Goal: Information Seeking & Learning: Learn about a topic

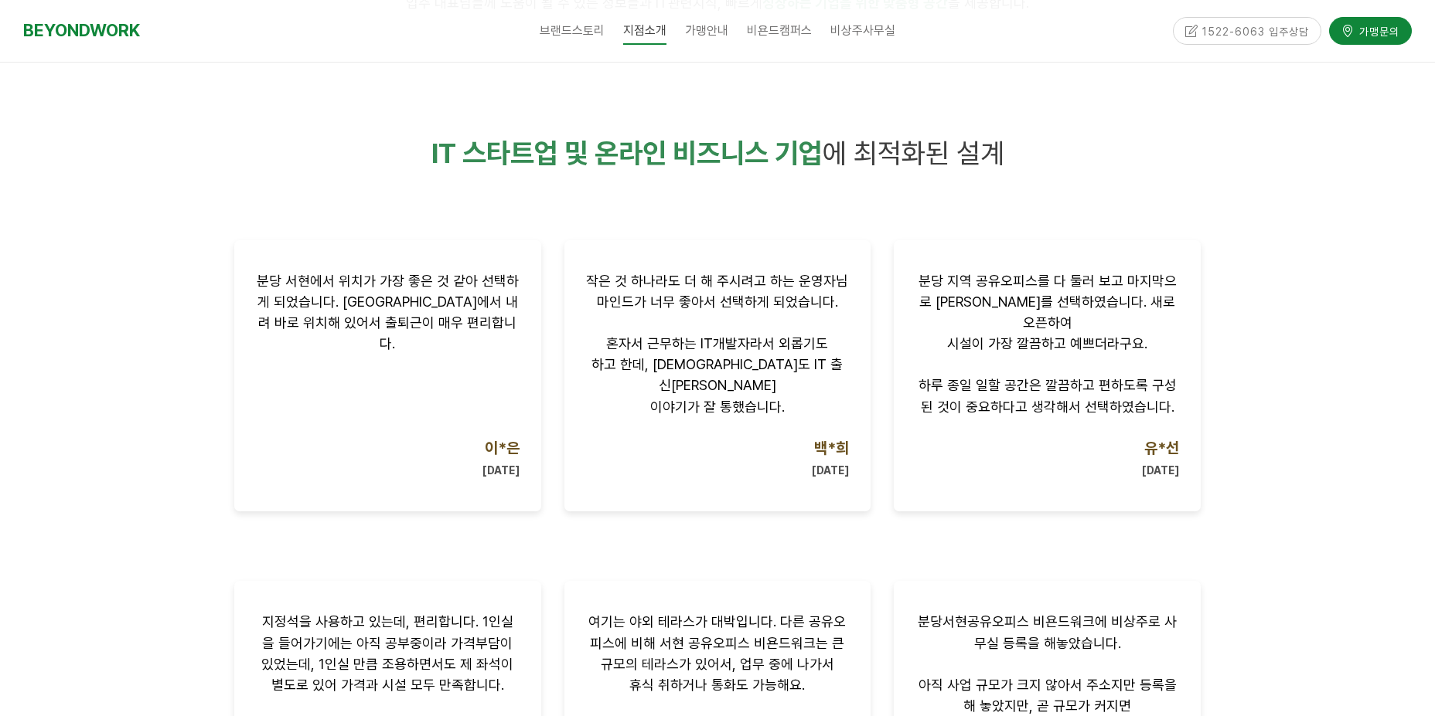
scroll to position [696, 0]
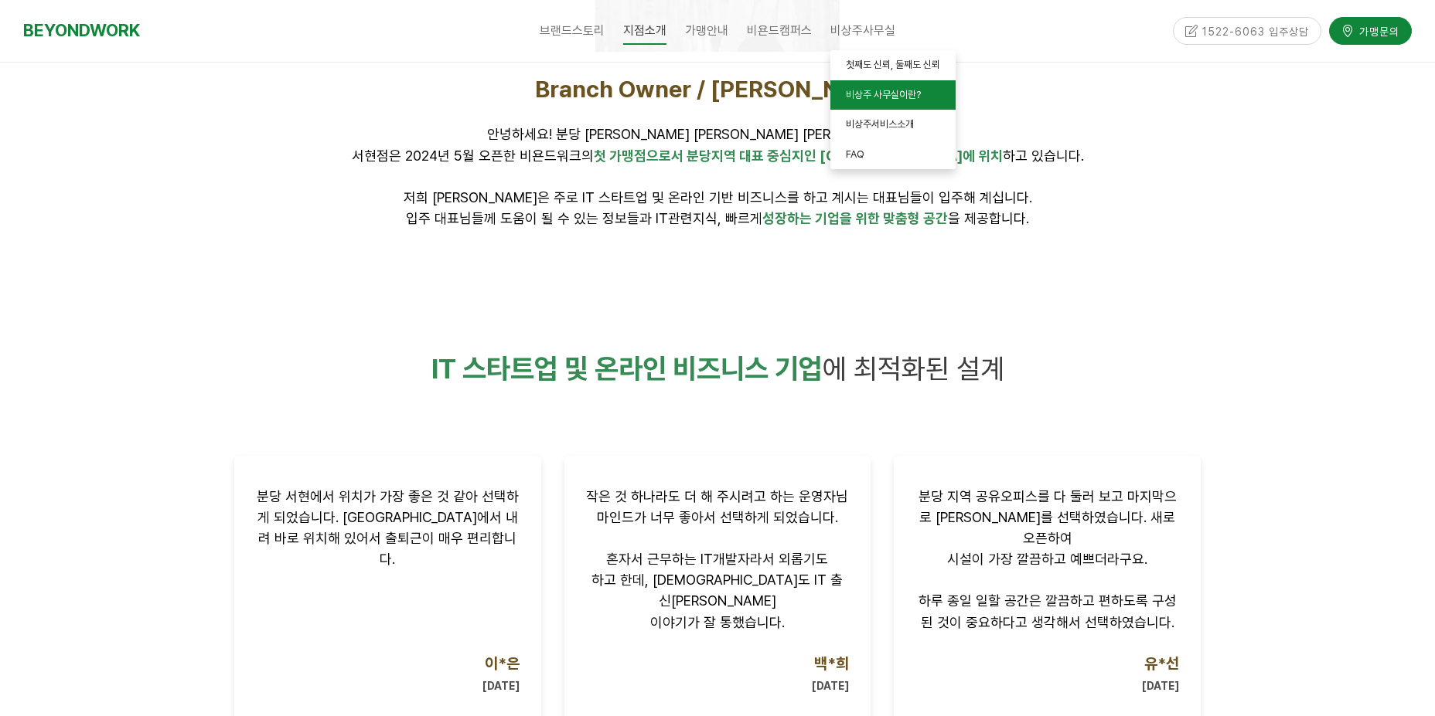
click at [857, 97] on span "비상주 사무실이란?" at bounding box center [883, 95] width 75 height 12
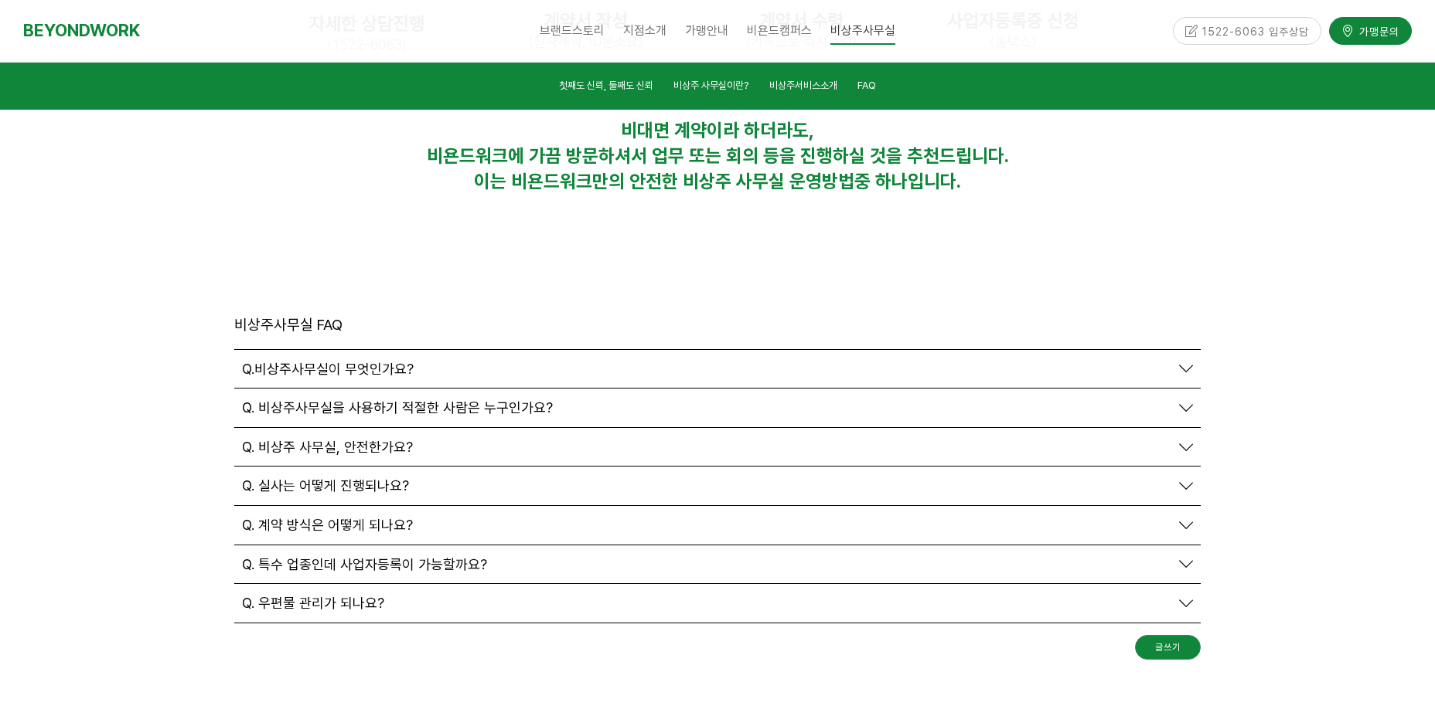
scroll to position [5263, 0]
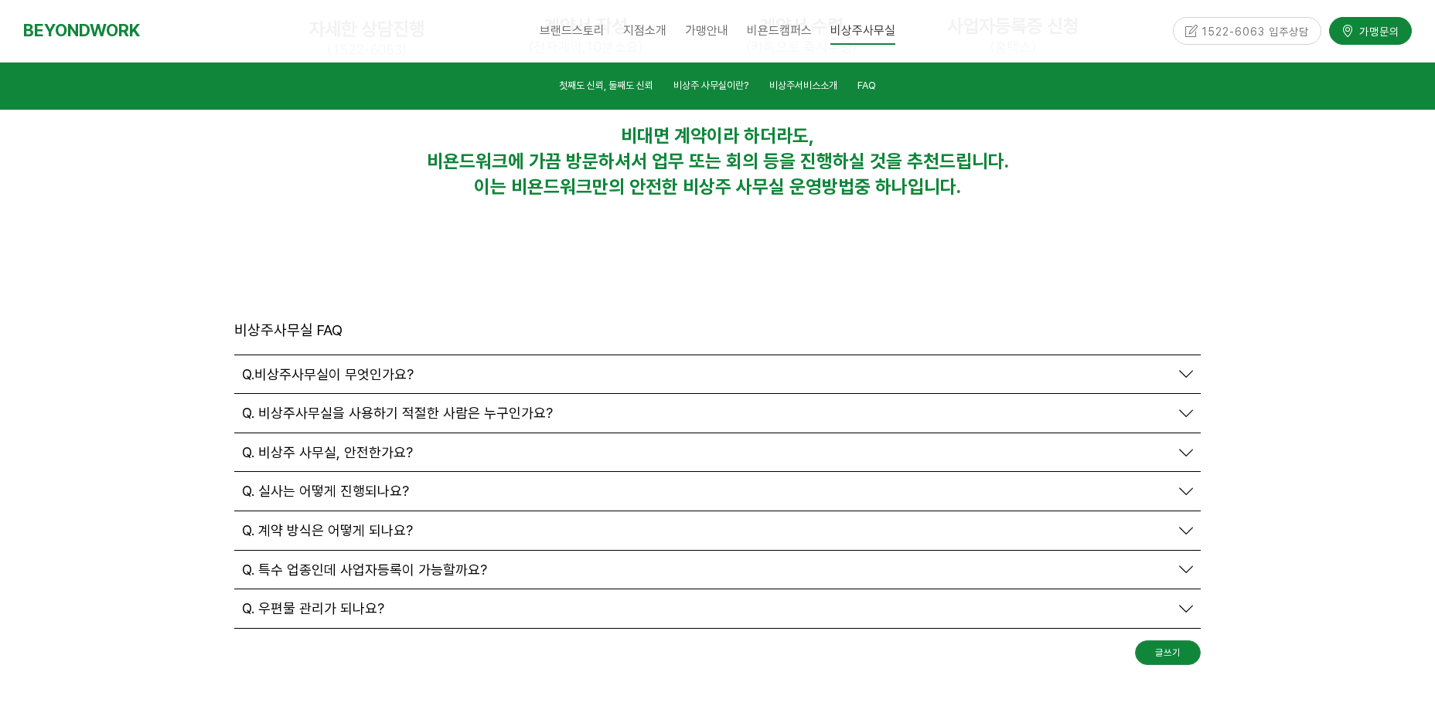
click at [1187, 524] on icon at bounding box center [1186, 531] width 14 height 14
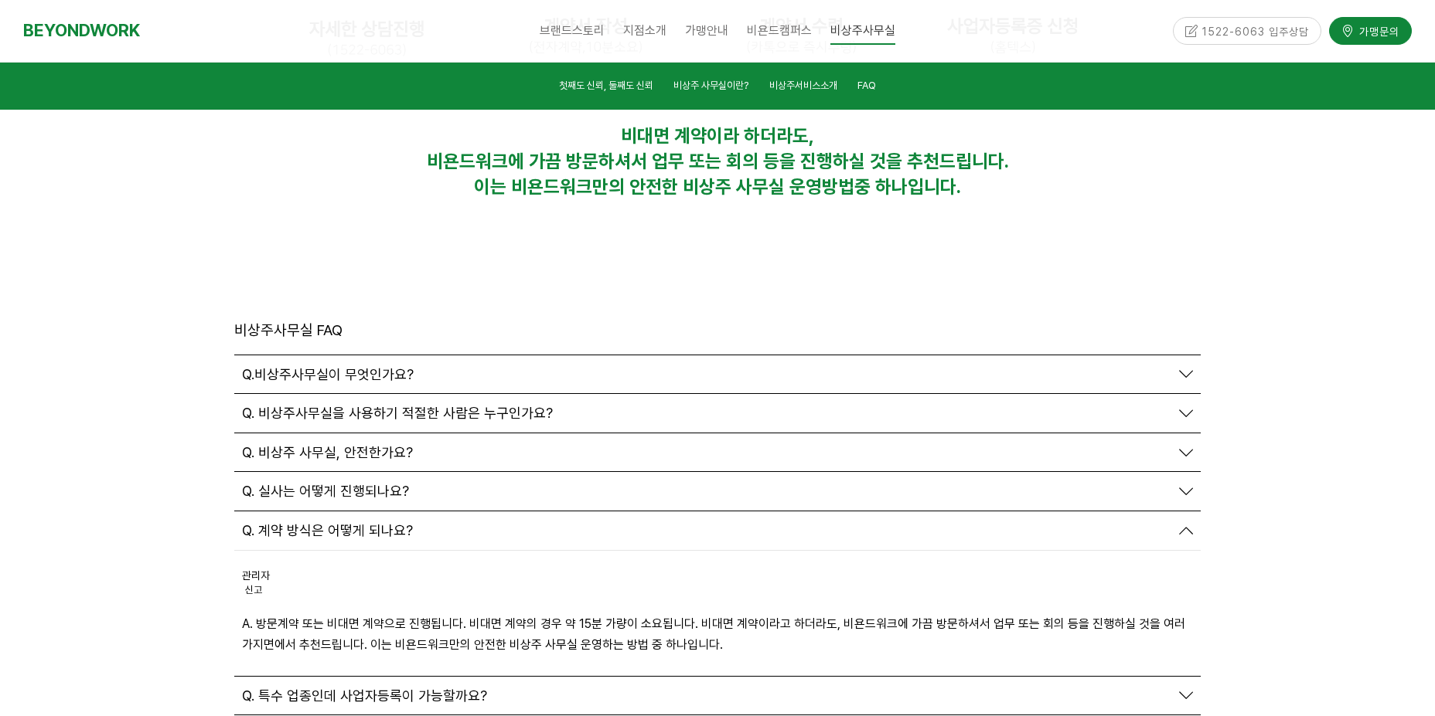
click at [1182, 446] on icon at bounding box center [1186, 453] width 14 height 14
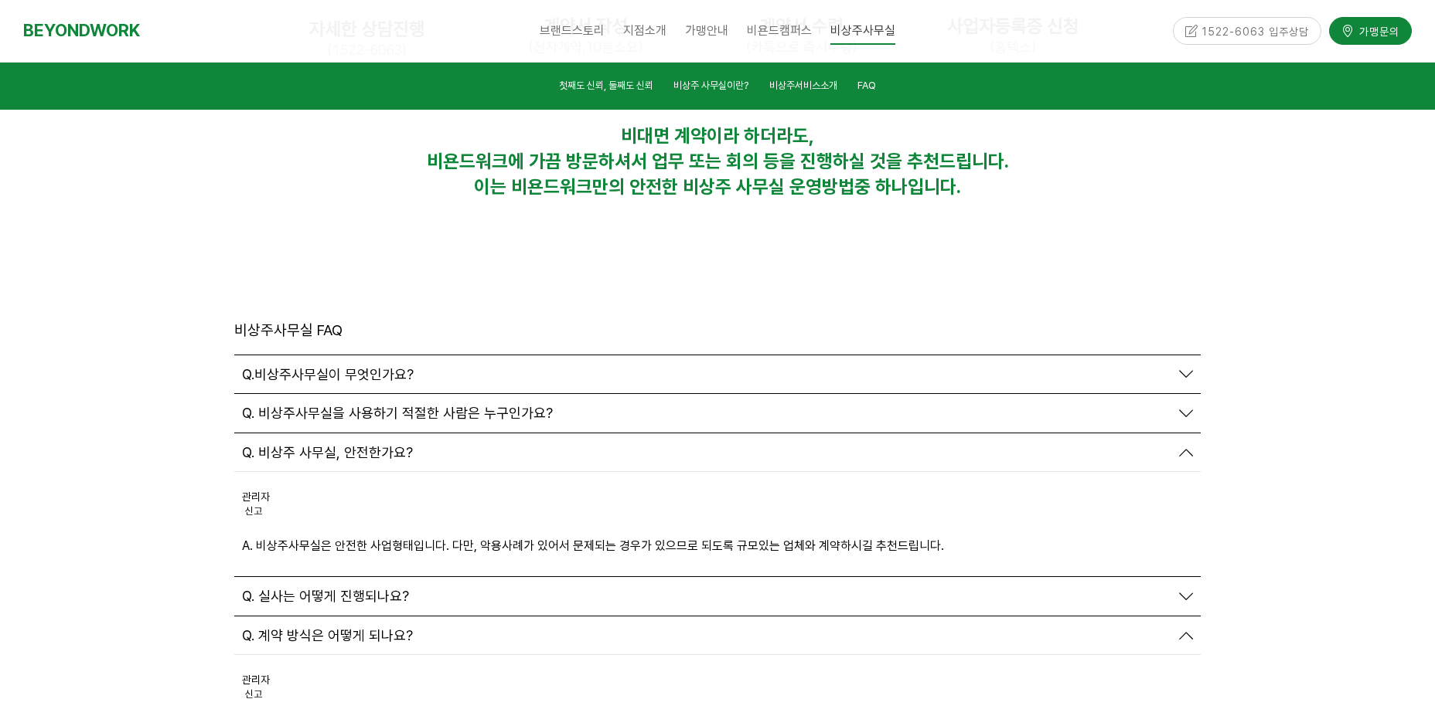
click at [1182, 446] on icon at bounding box center [1186, 453] width 14 height 14
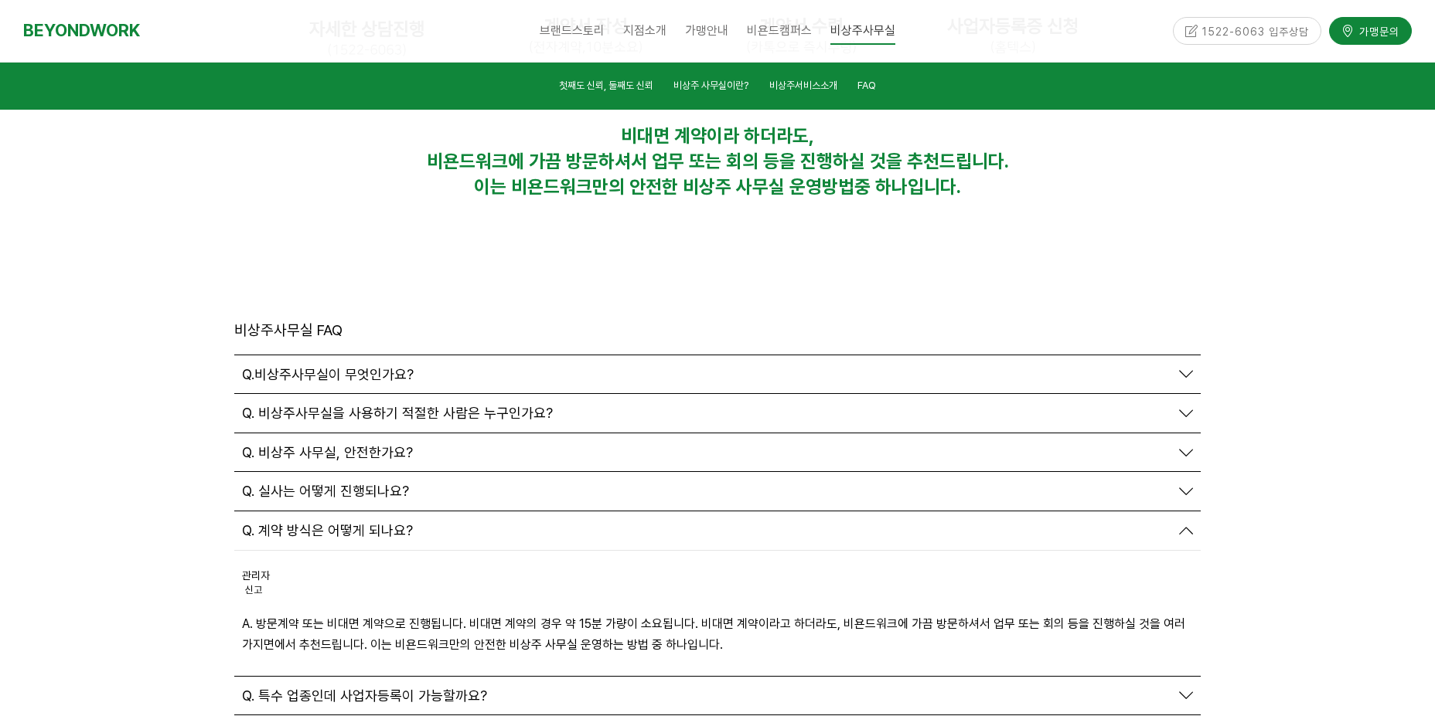
click at [1189, 407] on icon at bounding box center [1186, 414] width 14 height 14
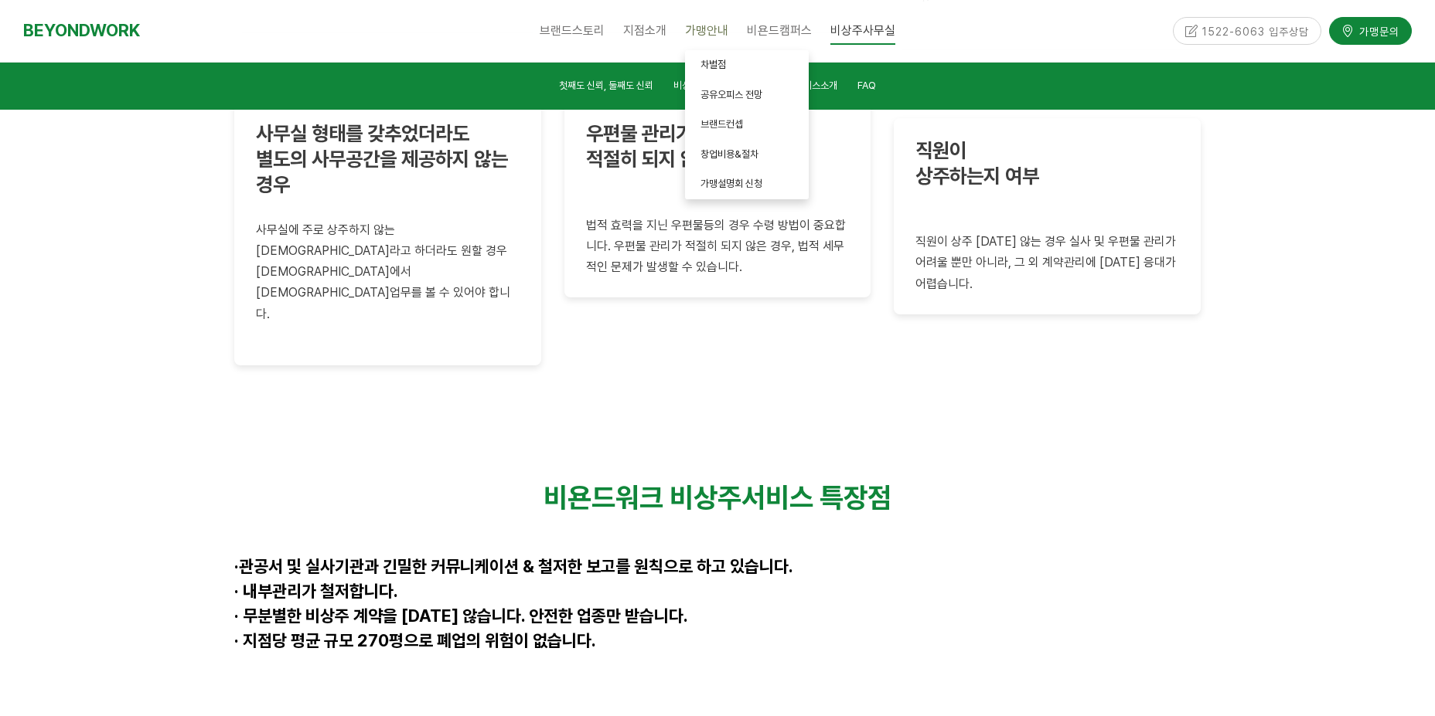
scroll to position [3563, 0]
